Goal: Find specific page/section: Find specific page/section

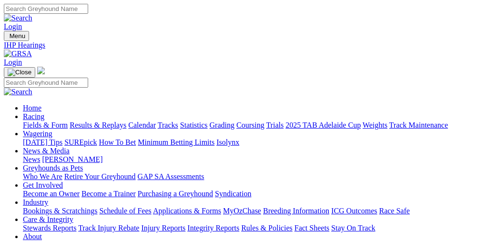
click at [51, 121] on link "Fields & Form" at bounding box center [45, 125] width 45 height 8
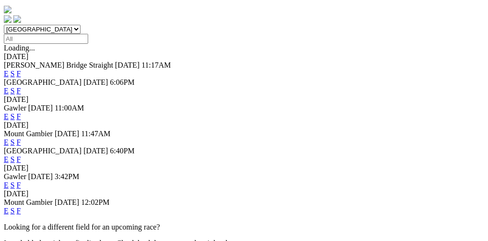
scroll to position [291, 0]
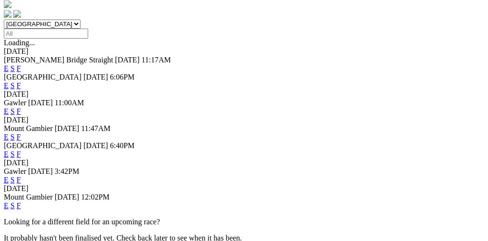
click at [21, 202] on link "F" at bounding box center [19, 206] width 4 height 8
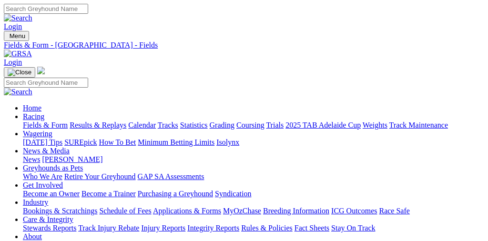
scroll to position [0, 6]
click at [36, 121] on link "Fields & Form" at bounding box center [45, 125] width 45 height 8
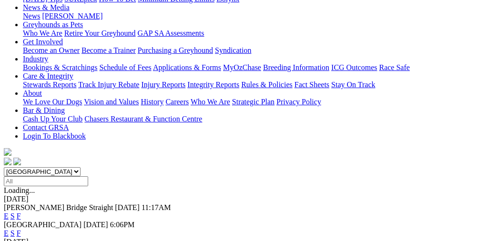
scroll to position [154, 0]
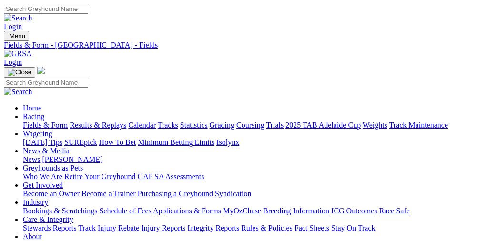
click at [104, 121] on link "Results & Replays" at bounding box center [98, 125] width 57 height 8
